Goal: Navigation & Orientation: Find specific page/section

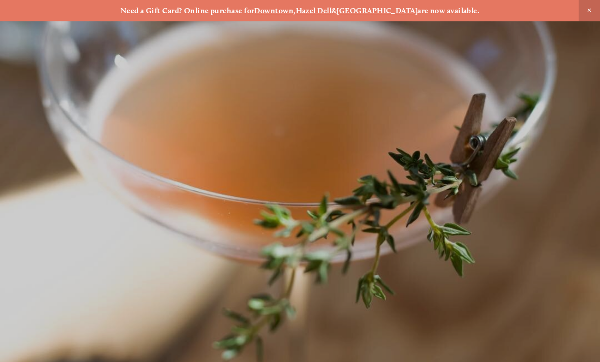
scroll to position [-9, 0]
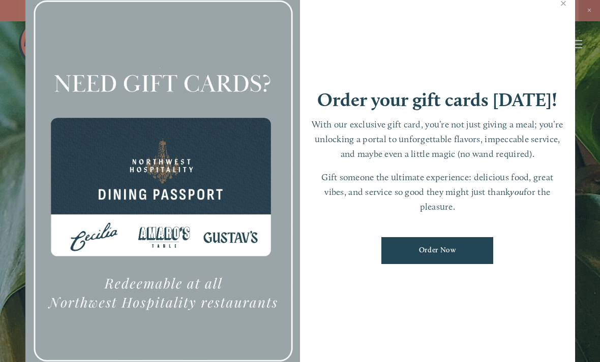
click at [566, 10] on link "Close" at bounding box center [564, 4] width 20 height 28
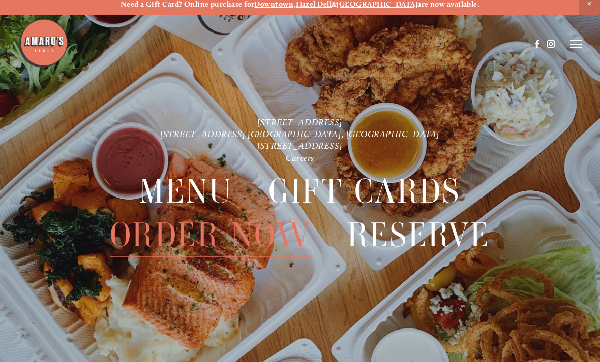
scroll to position [21, 0]
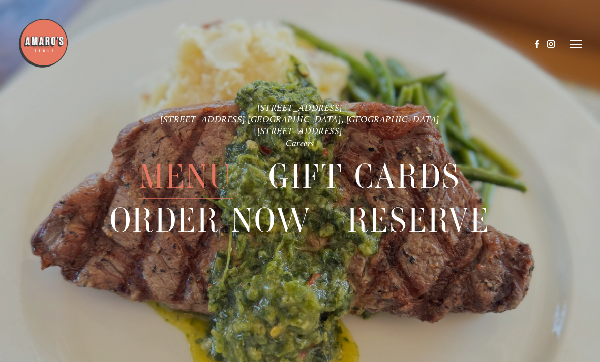
click at [174, 177] on span "Menu" at bounding box center [185, 177] width 93 height 44
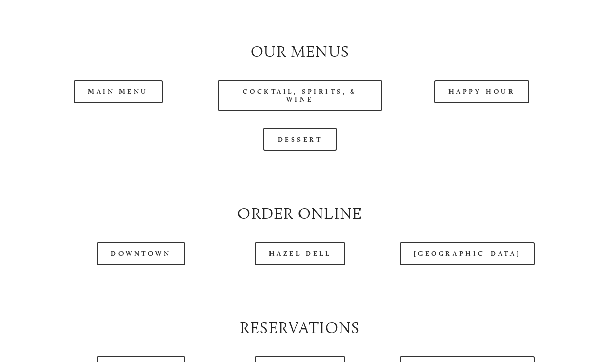
scroll to position [920, 0]
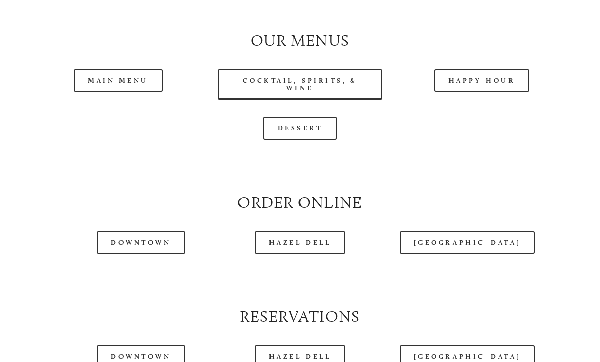
click at [115, 86] on link "Main Menu" at bounding box center [118, 81] width 89 height 23
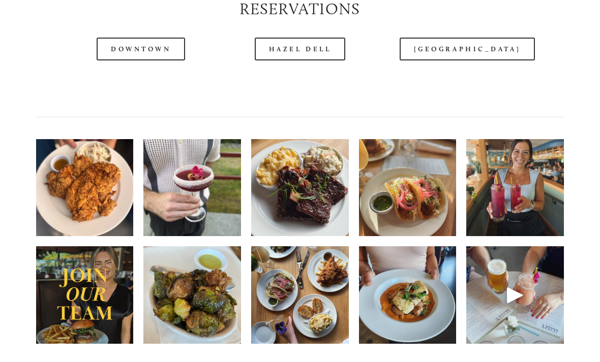
scroll to position [1236, 0]
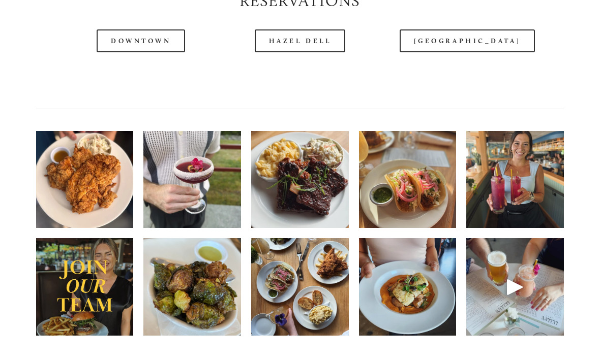
click at [142, 54] on header "Menu Order Now Visit Gallery 0" at bounding box center [300, 19] width 564 height 88
click at [139, 55] on header "Menu Order Now Visit Gallery 0" at bounding box center [300, 19] width 564 height 88
click at [122, 53] on link "Downtown" at bounding box center [141, 41] width 88 height 23
